Goal: Find specific page/section: Find specific page/section

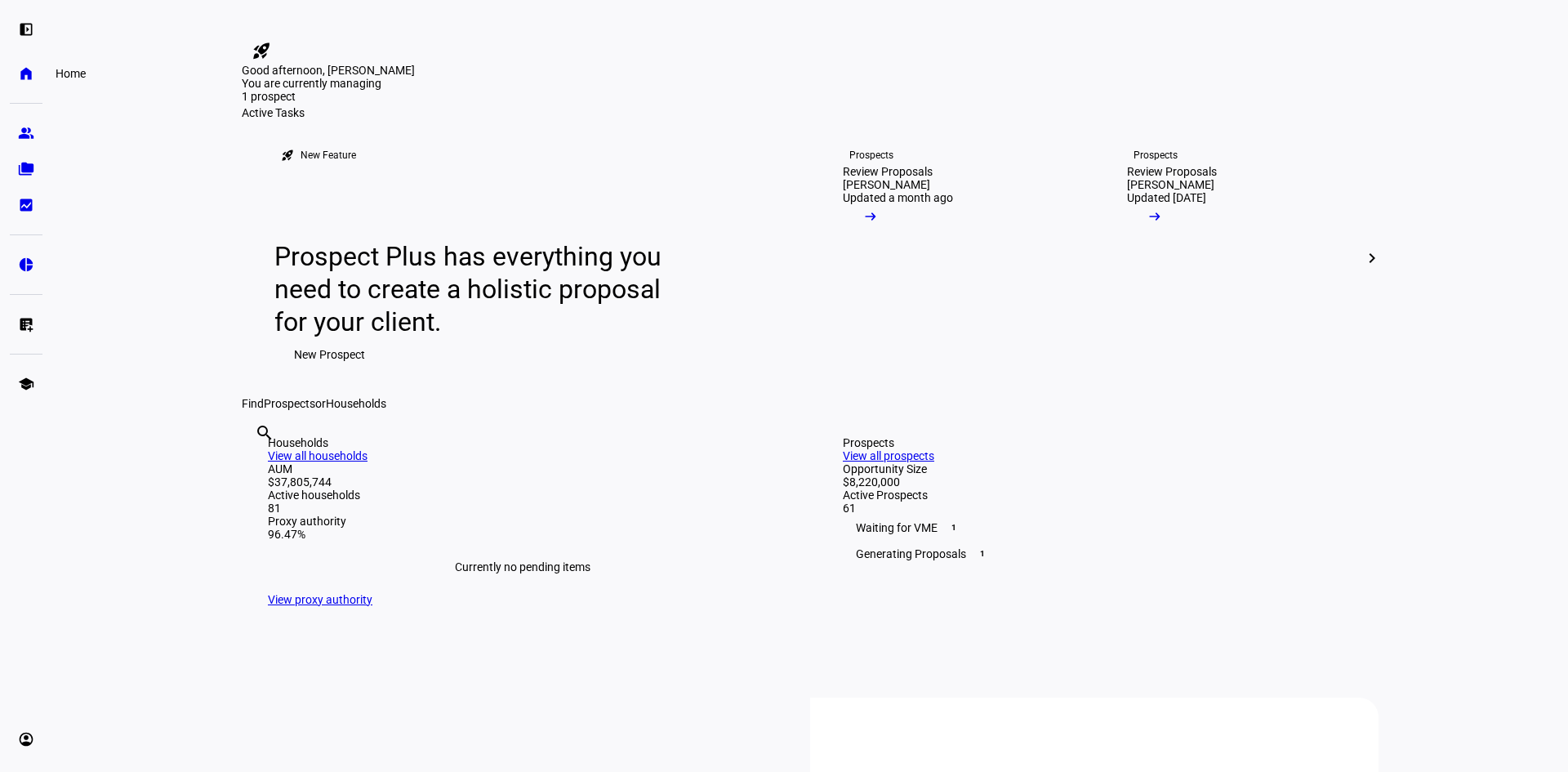
click at [22, 67] on eth-mat-symbol "home" at bounding box center [25, 73] width 16 height 16
click at [268, 500] on div "search clear" at bounding box center [254, 455] width 26 height 90
click at [258, 465] on input "text" at bounding box center [256, 454] width 3 height 19
type input "[PERSON_NAME]"
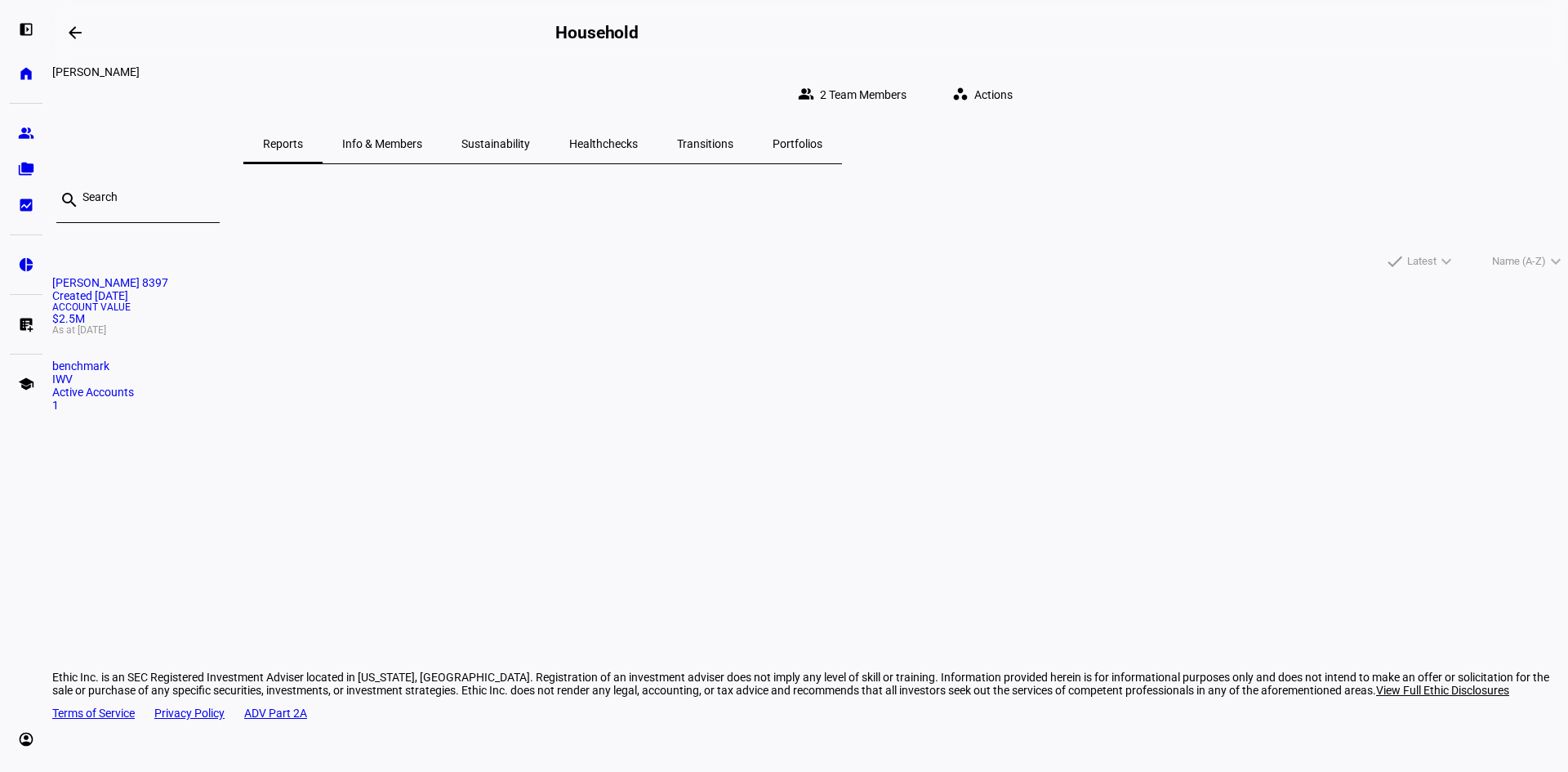
click at [460, 412] on mat-card "[PERSON_NAME] 8397 Created [DATE] Account Value $2.5M As at [DATE] benchmark IW…" at bounding box center [810, 344] width 1516 height 136
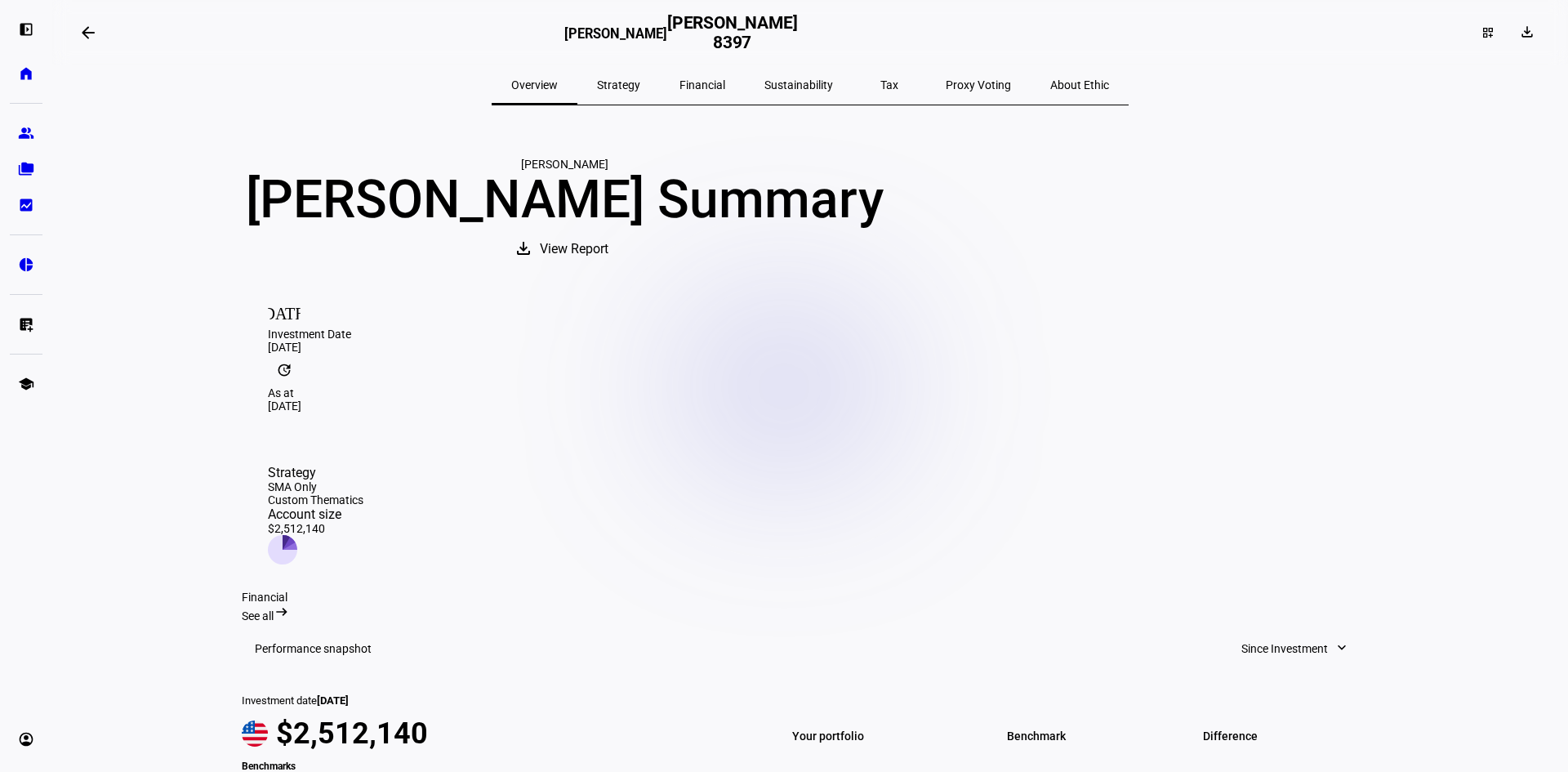
click at [880, 88] on span "Tax" at bounding box center [889, 85] width 18 height 12
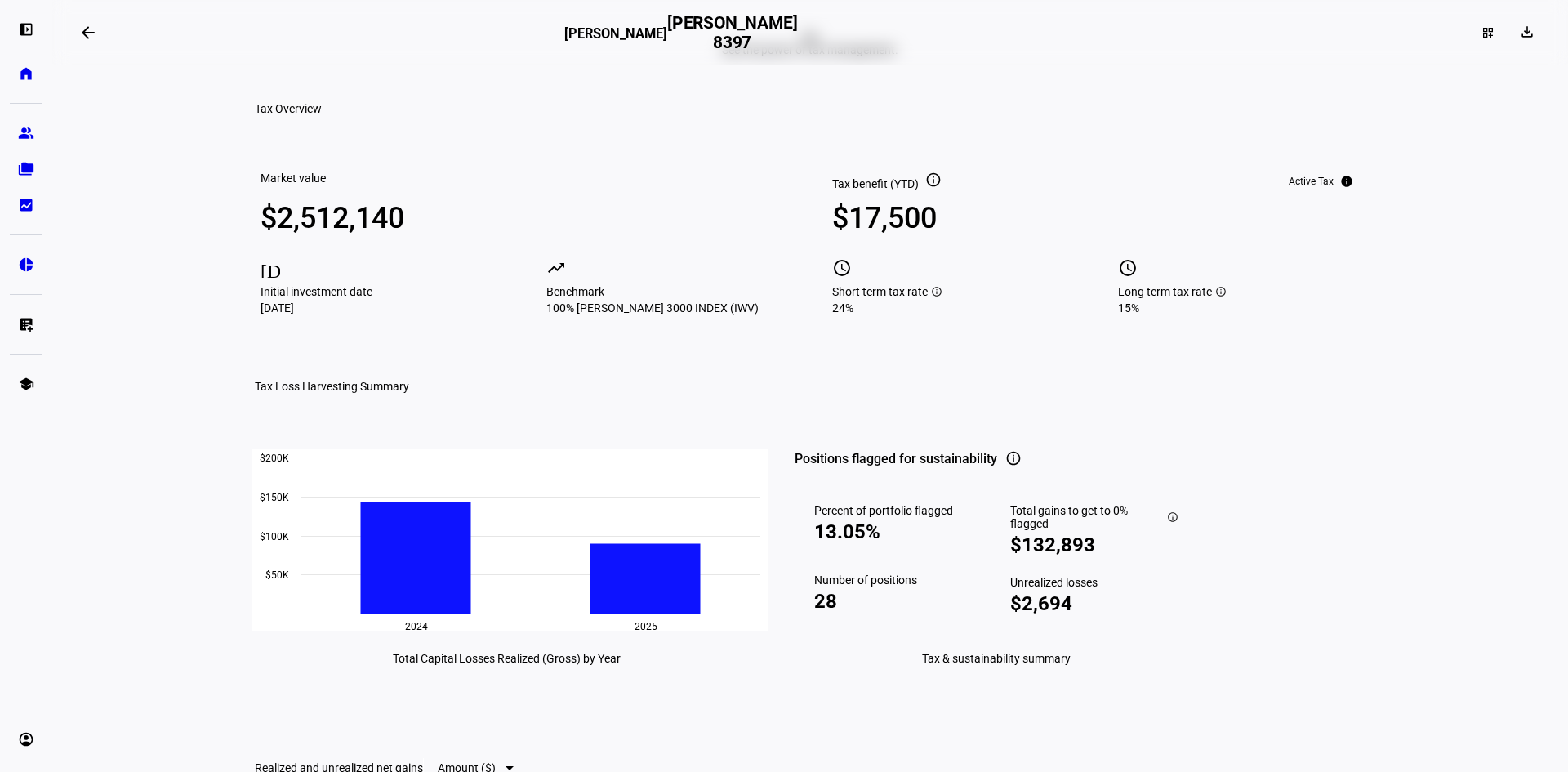
scroll to position [164, 0]
